Goal: Task Accomplishment & Management: Complete application form

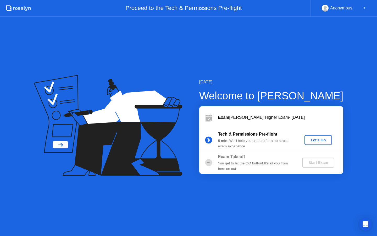
click at [316, 142] on button "Let's Go" at bounding box center [319, 140] width 28 height 10
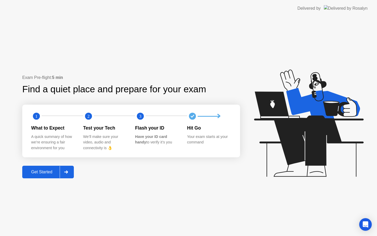
click at [55, 171] on div "Get Started" at bounding box center [42, 171] width 36 height 5
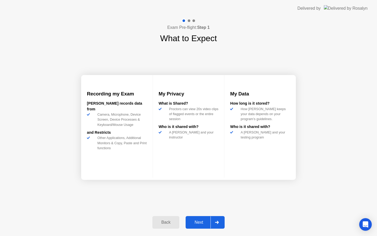
click at [203, 223] on div "Next" at bounding box center [198, 222] width 23 height 5
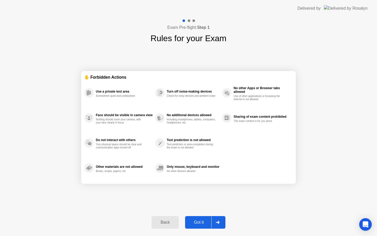
click at [203, 222] on div "Got it" at bounding box center [199, 222] width 25 height 5
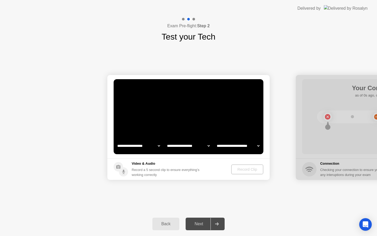
select select "**********"
select select "*******"
click at [156, 146] on select "**********" at bounding box center [138, 145] width 45 height 10
click at [208, 145] on select "**********" at bounding box center [188, 145] width 45 height 10
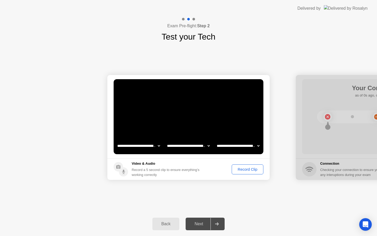
click at [254, 145] on select "**********" at bounding box center [238, 145] width 45 height 10
click at [253, 169] on div "Record Clip" at bounding box center [248, 169] width 28 height 4
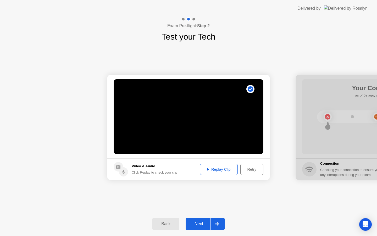
click at [196, 221] on div "Next" at bounding box center [198, 223] width 23 height 5
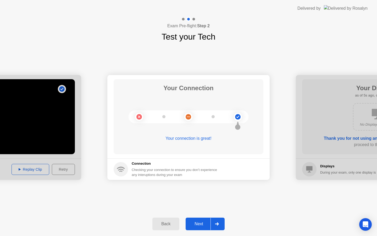
click at [204, 223] on div "Next" at bounding box center [198, 223] width 23 height 5
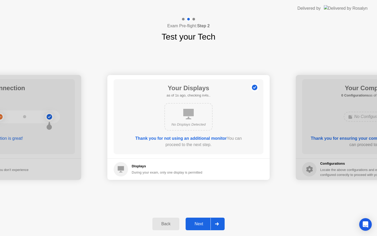
click at [200, 222] on div "Next" at bounding box center [198, 223] width 23 height 5
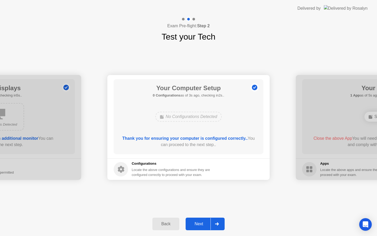
click at [203, 224] on div "Next" at bounding box center [198, 223] width 23 height 5
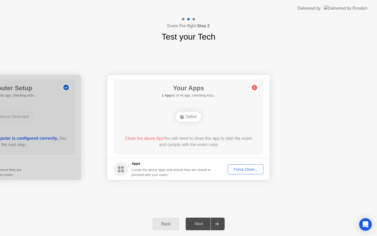
click at [147, 138] on span "Close the above App" at bounding box center [144, 138] width 39 height 4
click at [248, 170] on div "Force Close..." at bounding box center [246, 169] width 32 height 4
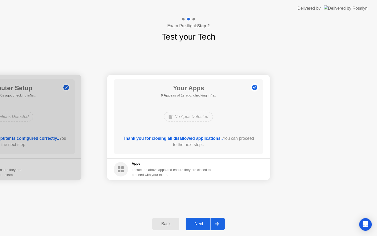
click at [201, 224] on div "Next" at bounding box center [198, 223] width 23 height 5
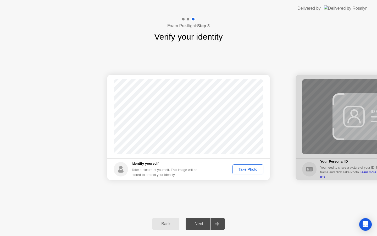
click at [240, 170] on div "Take Photo" at bounding box center [247, 169] width 27 height 4
click at [203, 223] on div "Next" at bounding box center [198, 223] width 23 height 5
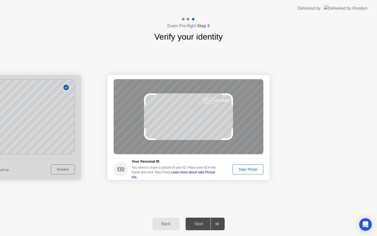
click at [246, 171] on div "Take Photo" at bounding box center [247, 169] width 27 height 4
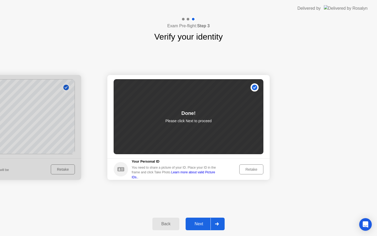
click at [196, 224] on div "Next" at bounding box center [198, 223] width 23 height 5
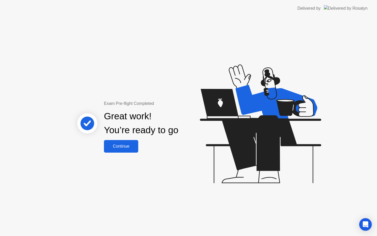
click at [116, 149] on div "Continue" at bounding box center [121, 146] width 31 height 5
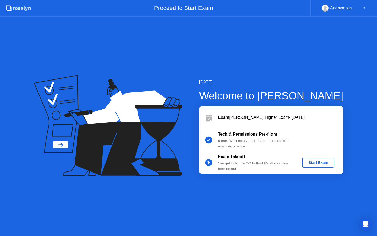
click at [309, 163] on div "Start Exam" at bounding box center [318, 162] width 28 height 4
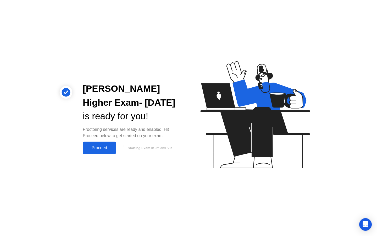
click at [110, 148] on div "Proceed" at bounding box center [99, 147] width 30 height 5
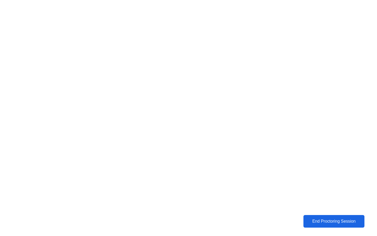
click at [316, 223] on div "End Proctoring Session" at bounding box center [334, 221] width 58 height 5
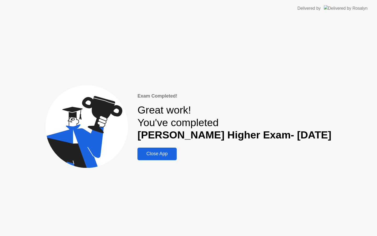
click at [168, 153] on div "Close App" at bounding box center [157, 154] width 36 height 6
